Goal: Information Seeking & Learning: Learn about a topic

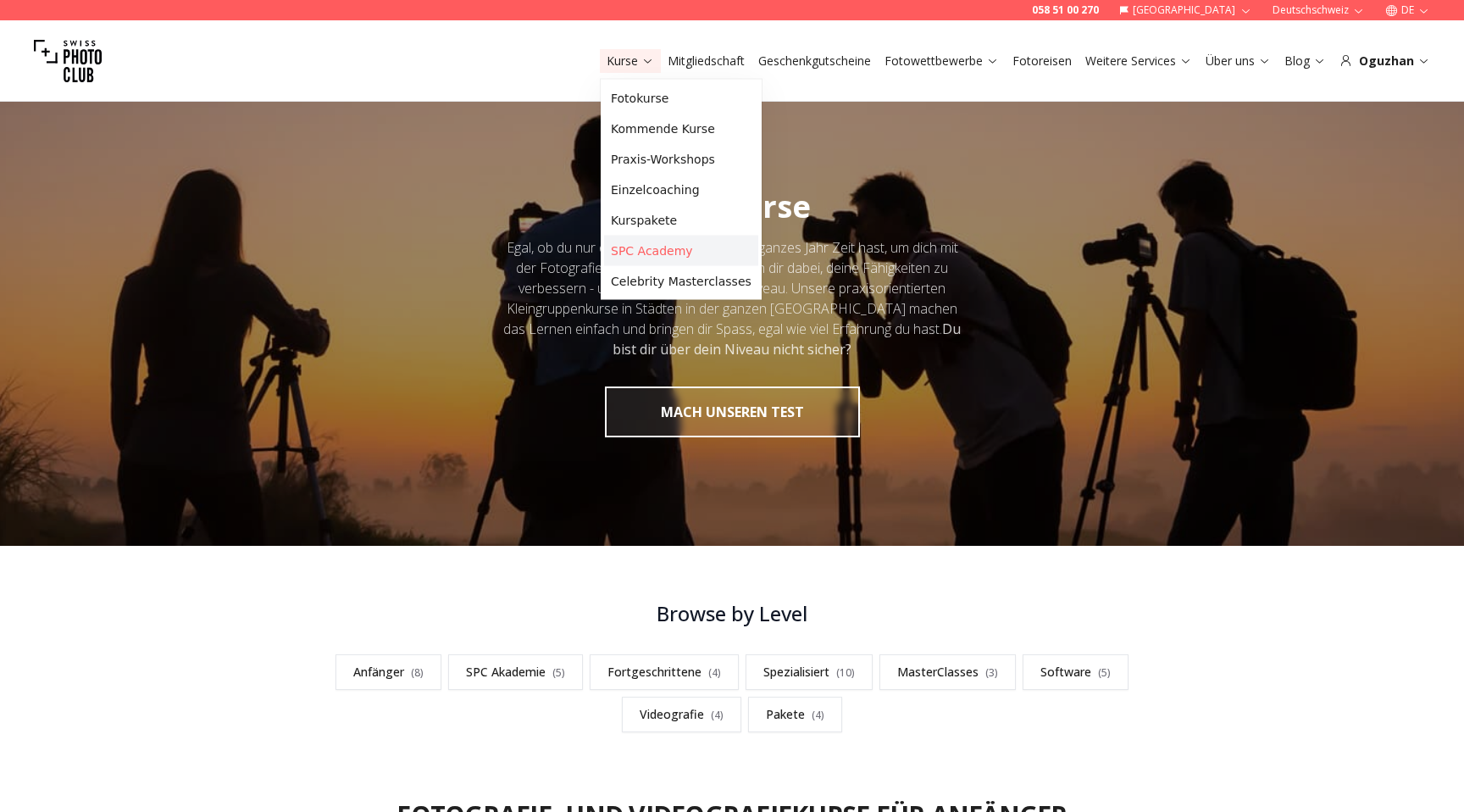
click at [638, 258] on link "SPC Academy" at bounding box center [680, 251] width 154 height 30
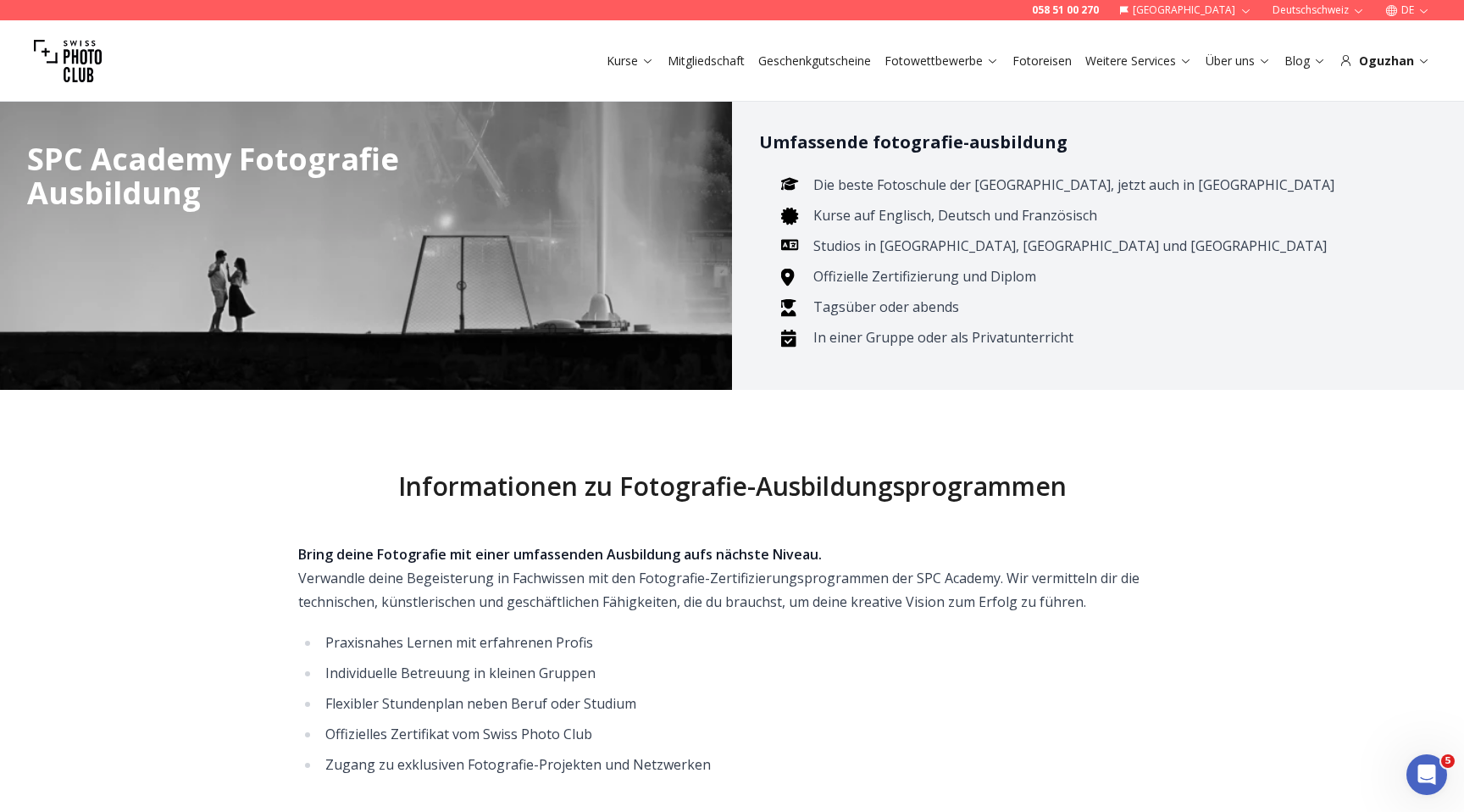
click at [700, 68] on link "Mitgliedschaft" at bounding box center [706, 61] width 77 height 17
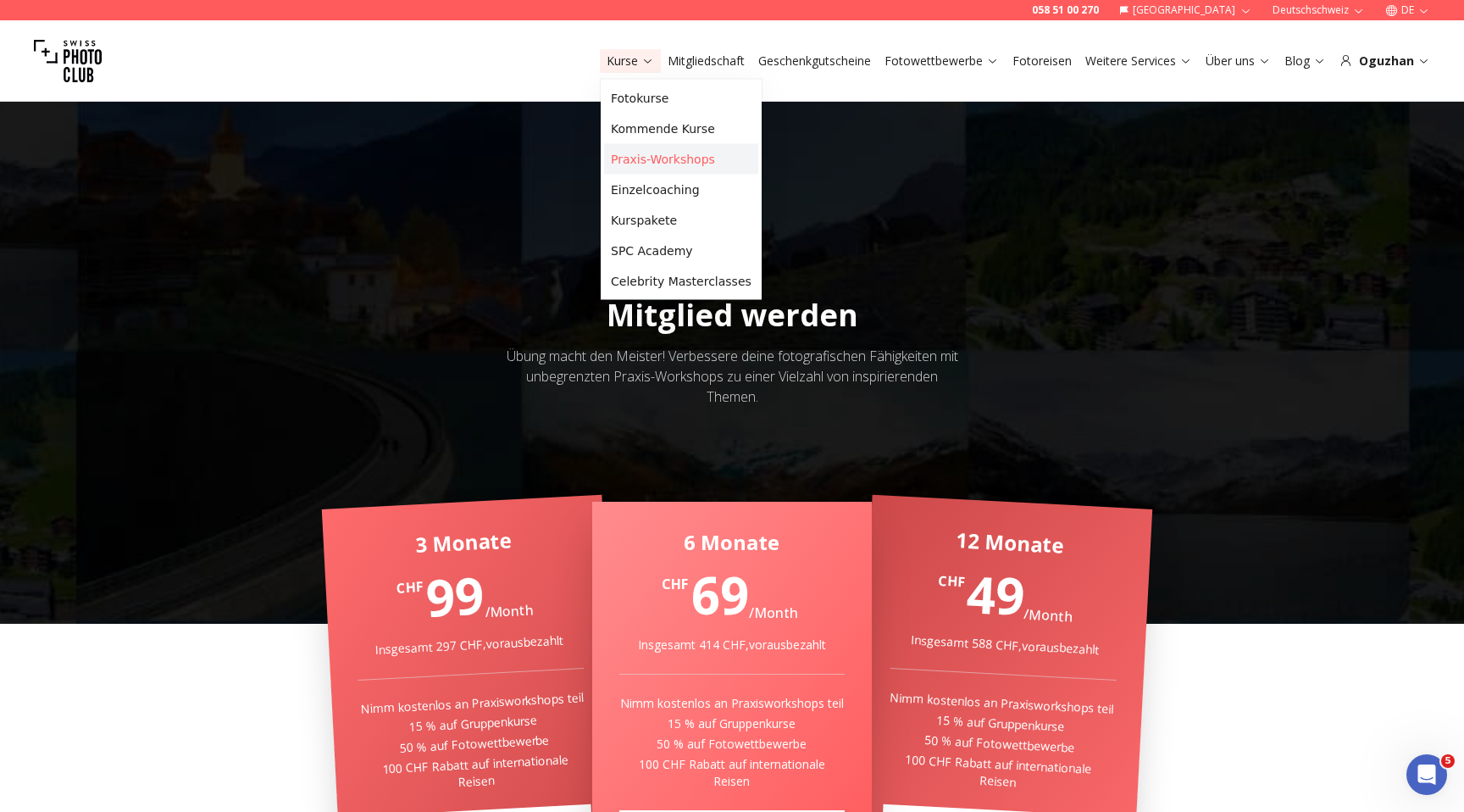
click at [629, 153] on link "Praxis-Workshops" at bounding box center [680, 159] width 154 height 30
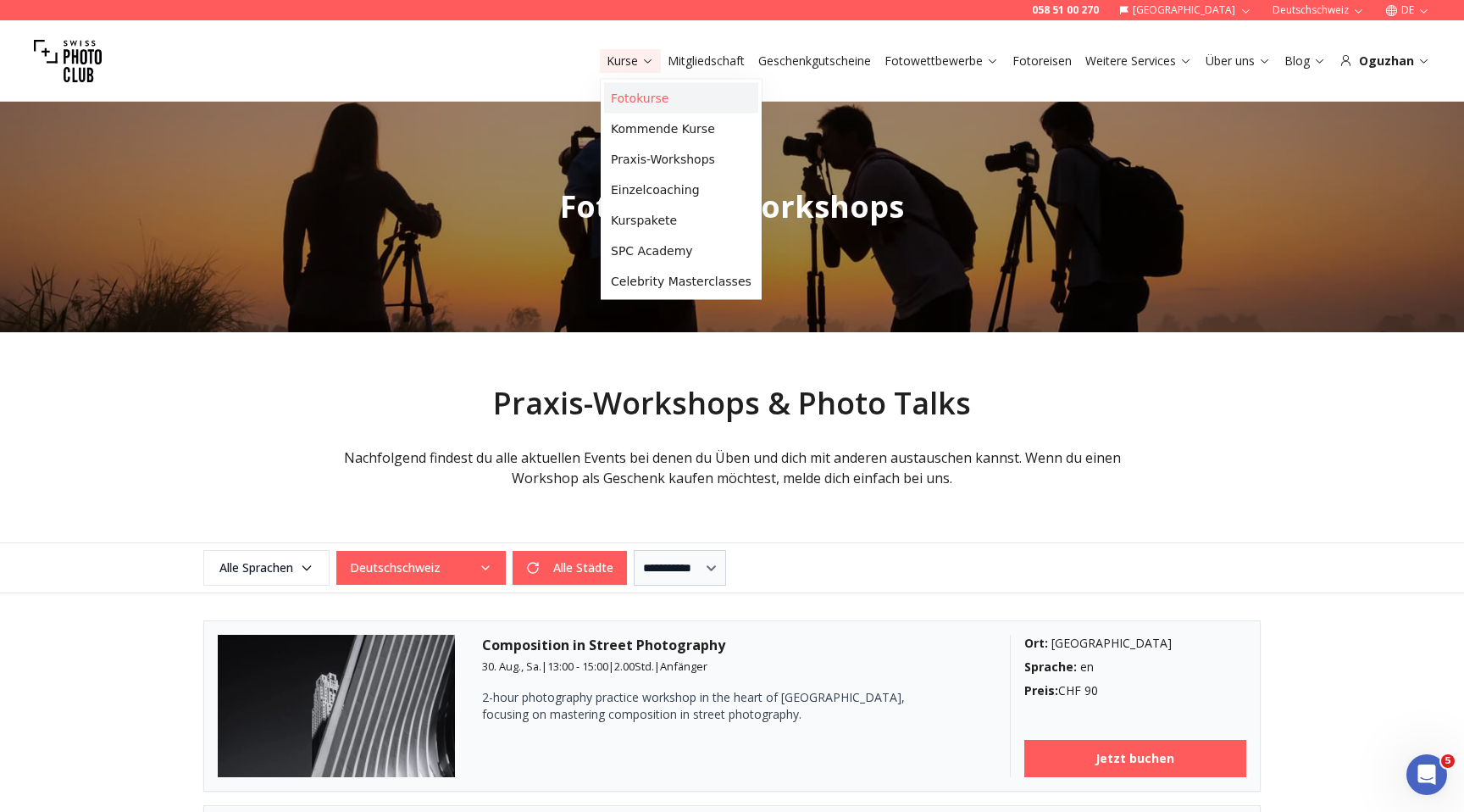
click at [629, 96] on link "Fotokurse" at bounding box center [680, 98] width 154 height 30
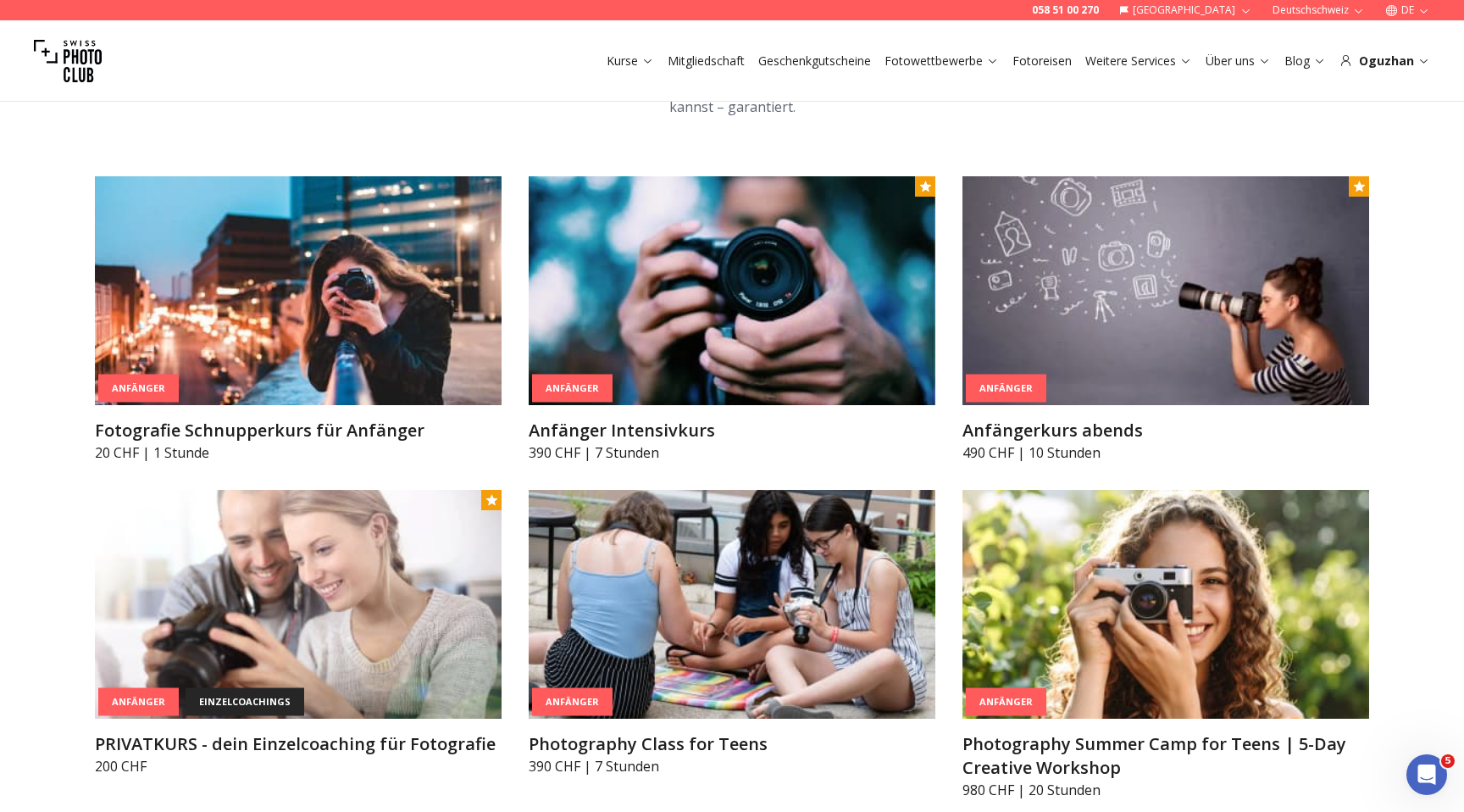
scroll to position [944, 0]
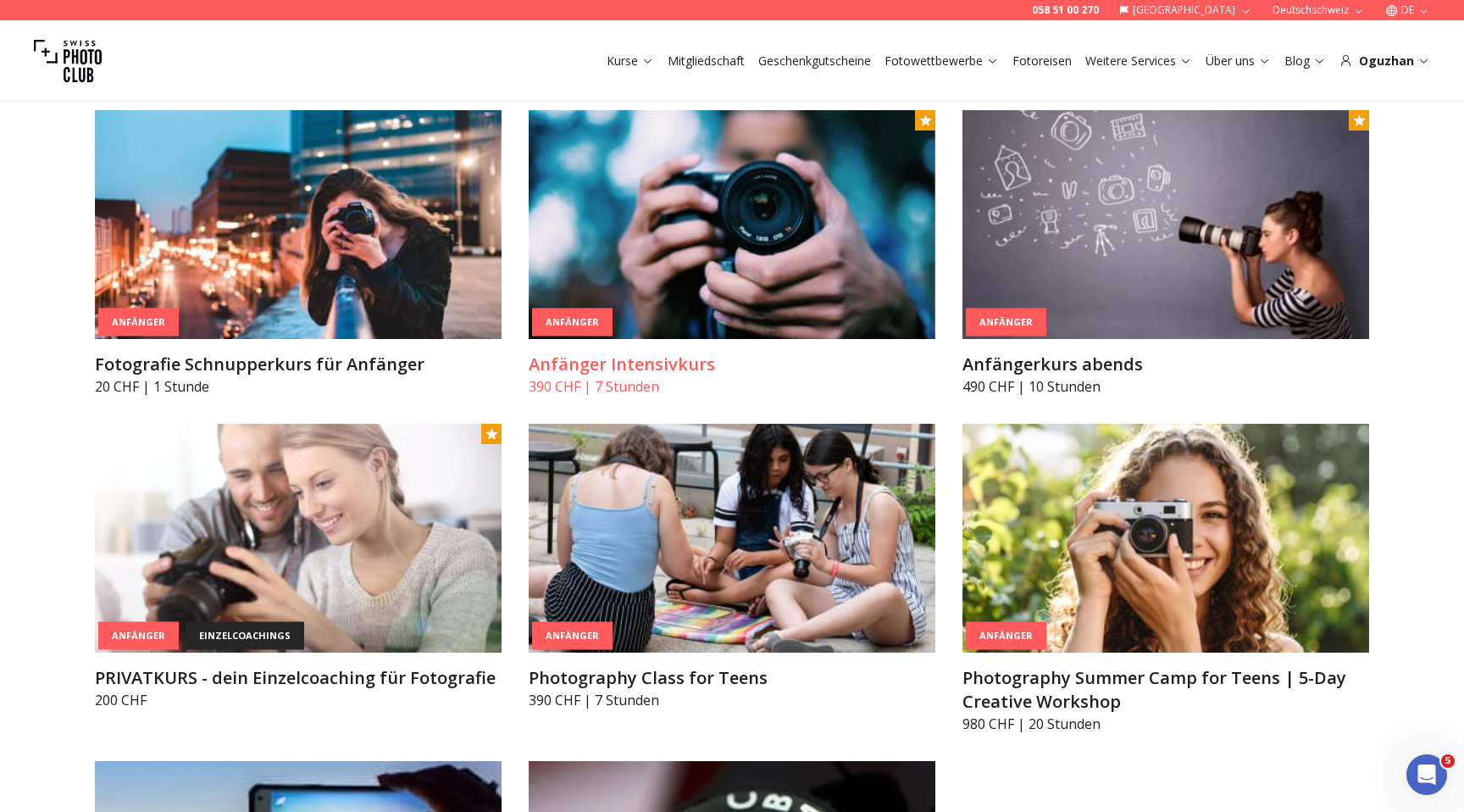
click at [729, 302] on img at bounding box center [732, 224] width 407 height 229
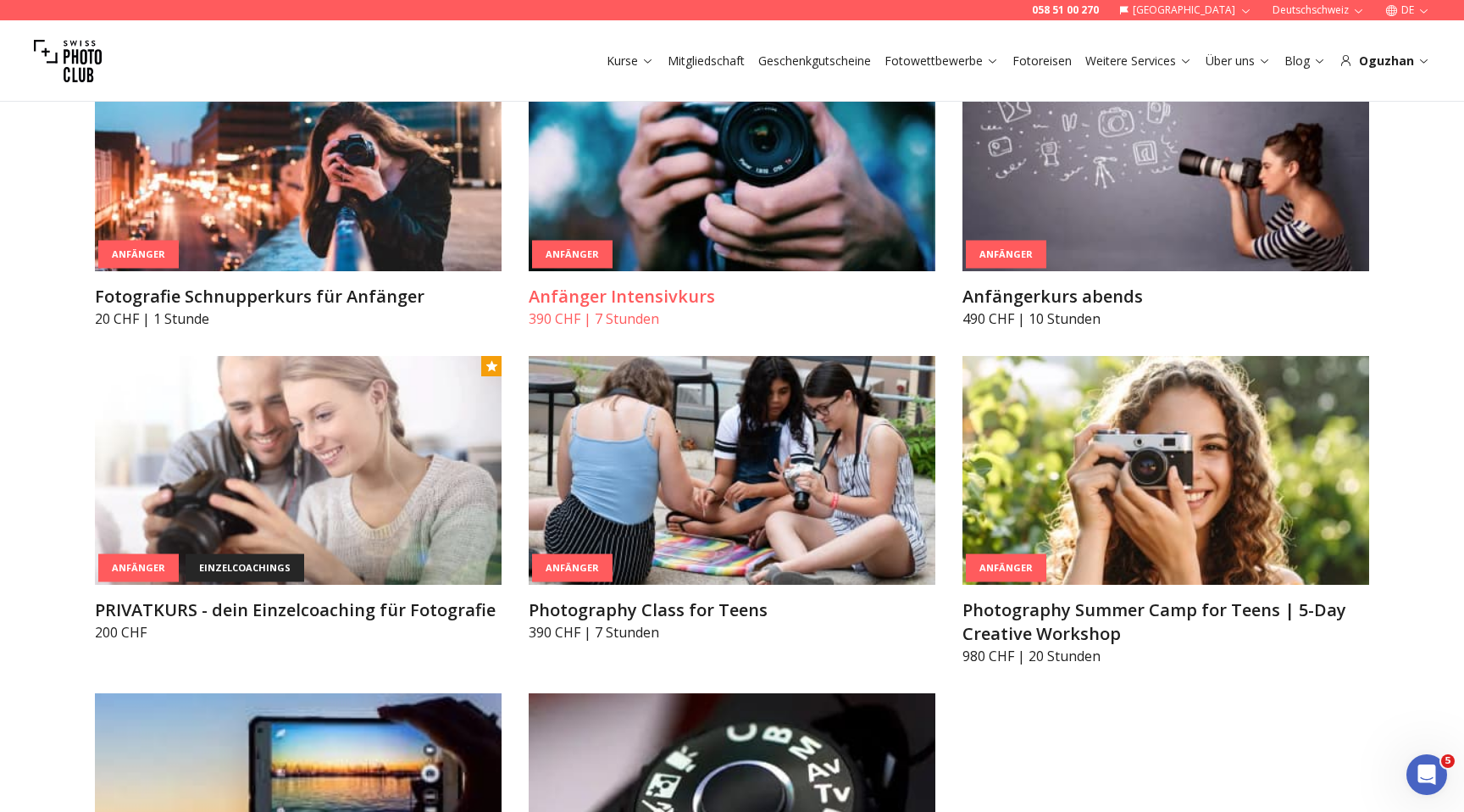
scroll to position [1035, 0]
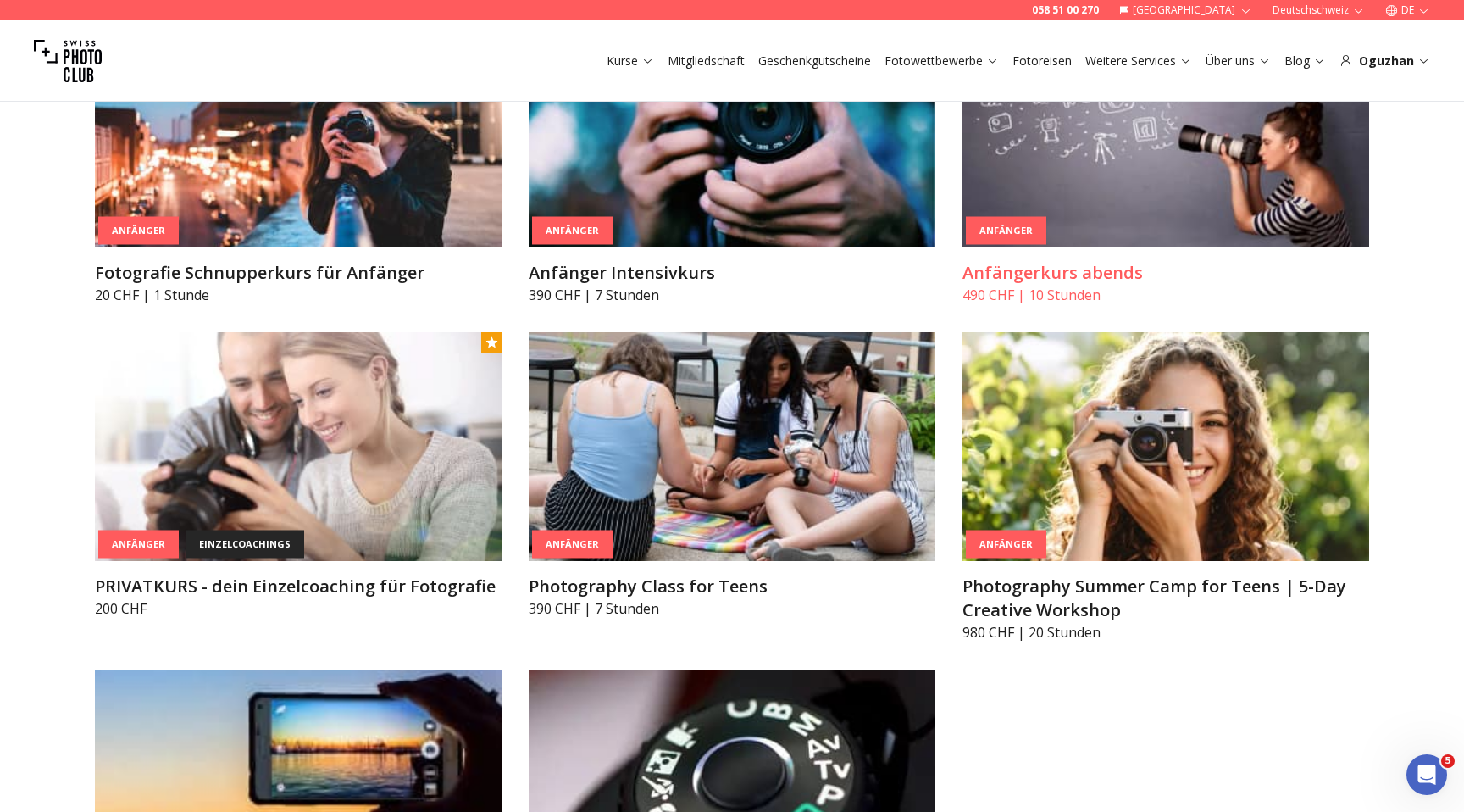
click at [1126, 204] on img at bounding box center [1166, 133] width 407 height 229
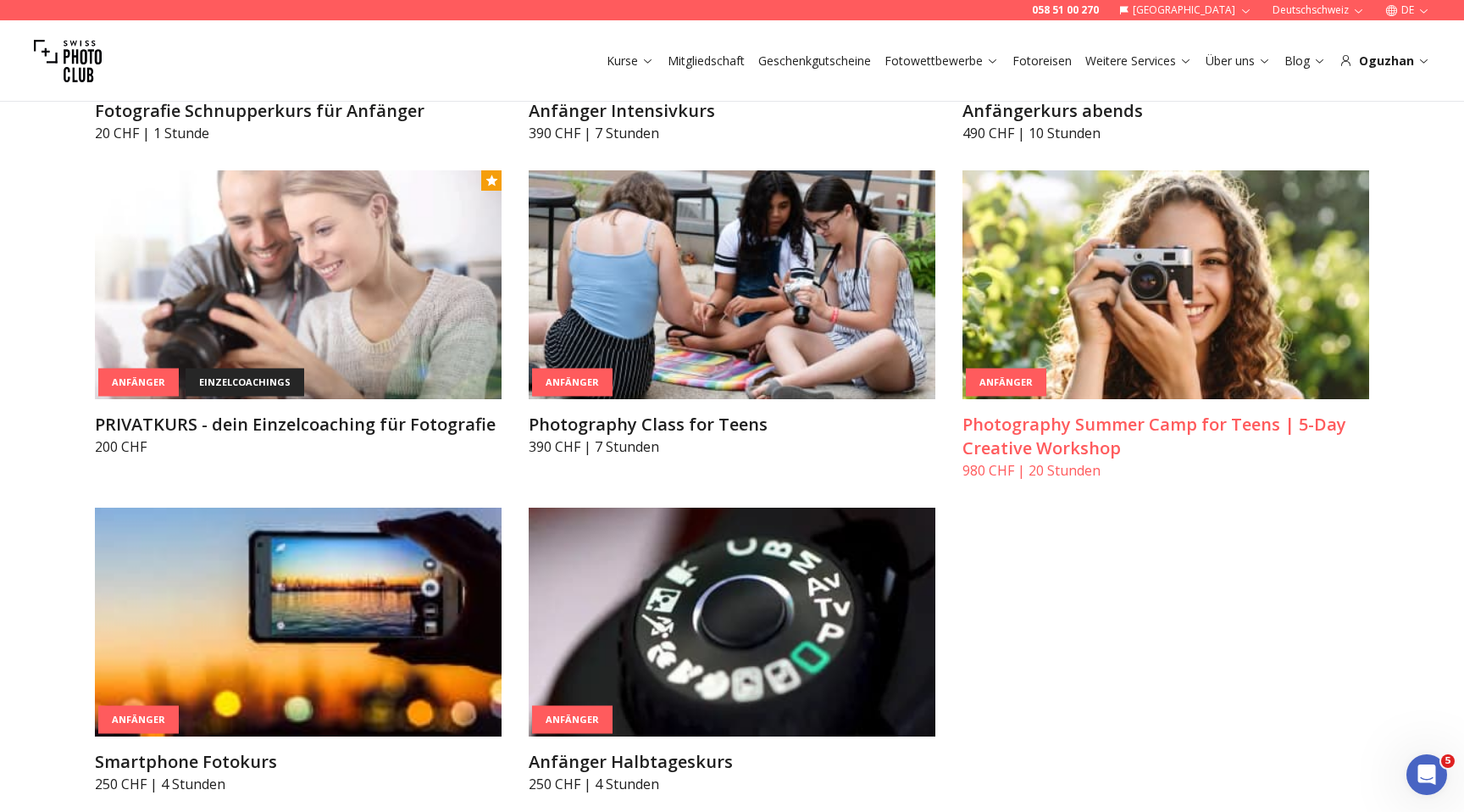
scroll to position [1197, 0]
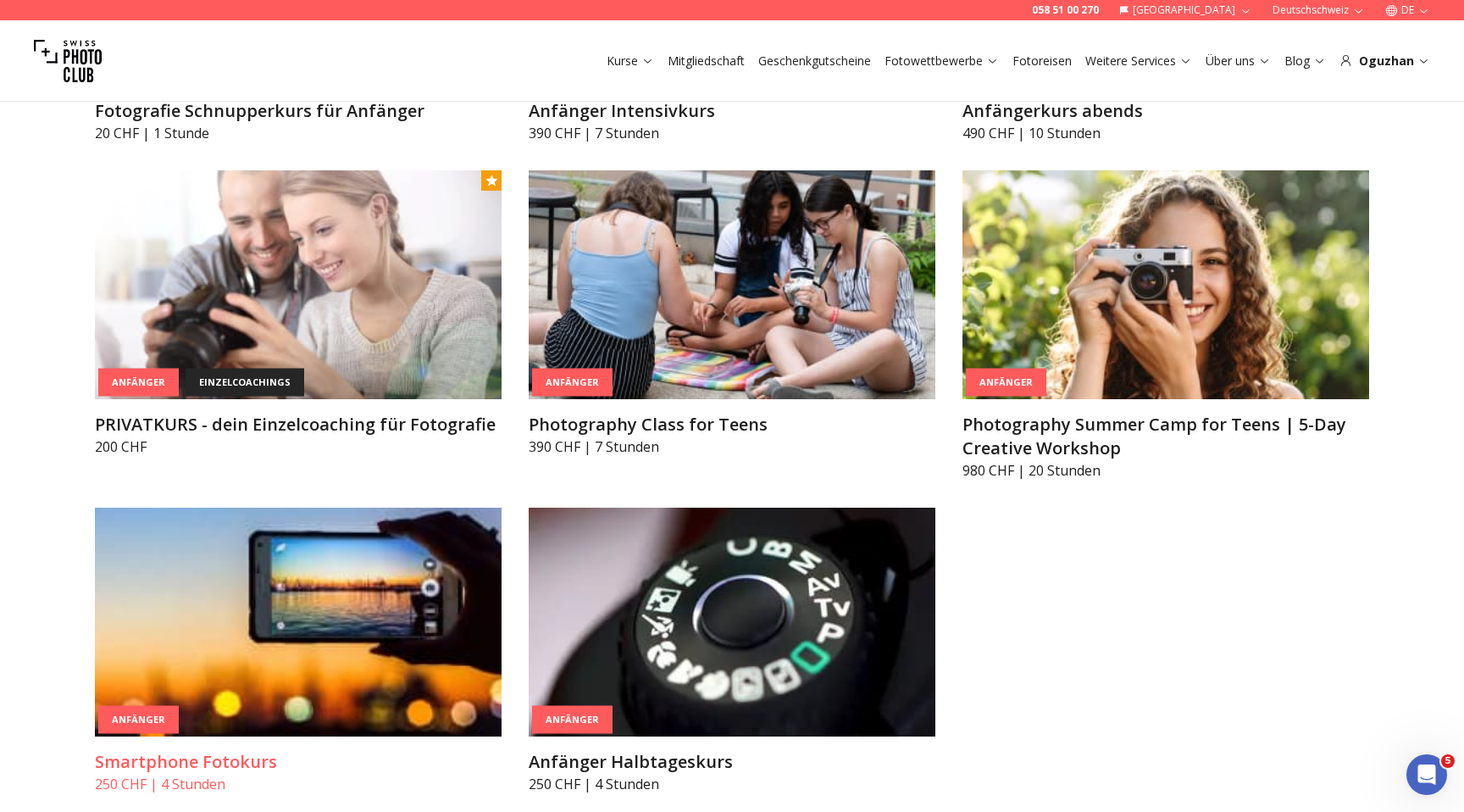
click at [362, 682] on img at bounding box center [298, 621] width 407 height 229
